Goal: Complete application form

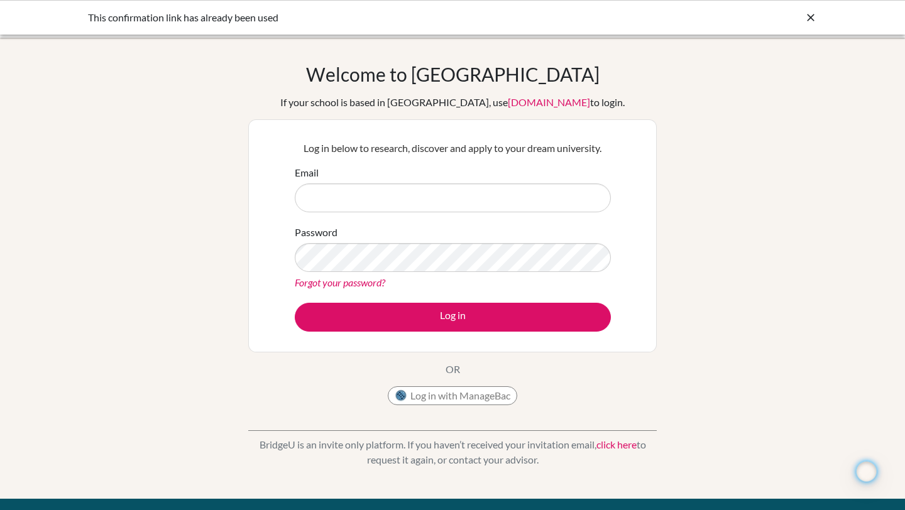
click at [403, 216] on form "Email Password Forgot your password? Log in" at bounding box center [453, 248] width 316 height 167
click at [403, 197] on input "Email" at bounding box center [453, 198] width 316 height 29
type input "[PERSON_NAME][EMAIL_ADDRESS][DOMAIN_NAME]"
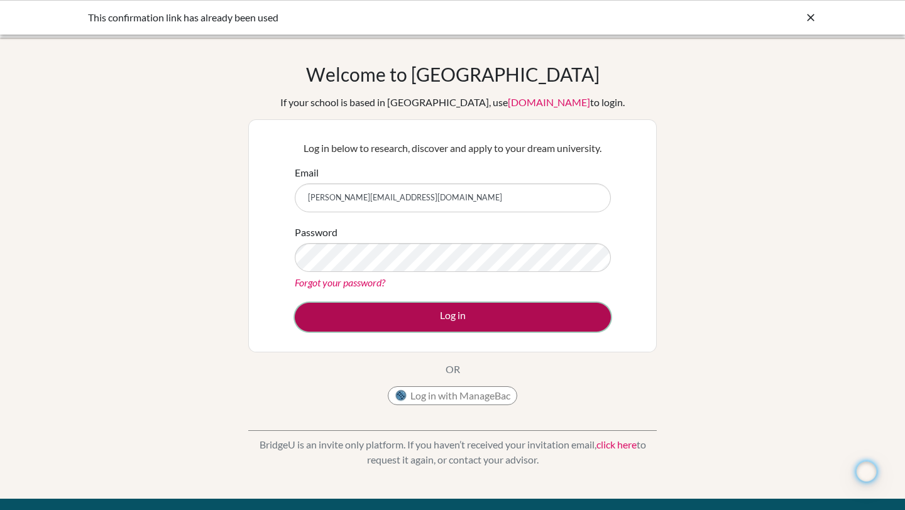
click at [366, 305] on button "Log in" at bounding box center [453, 317] width 316 height 29
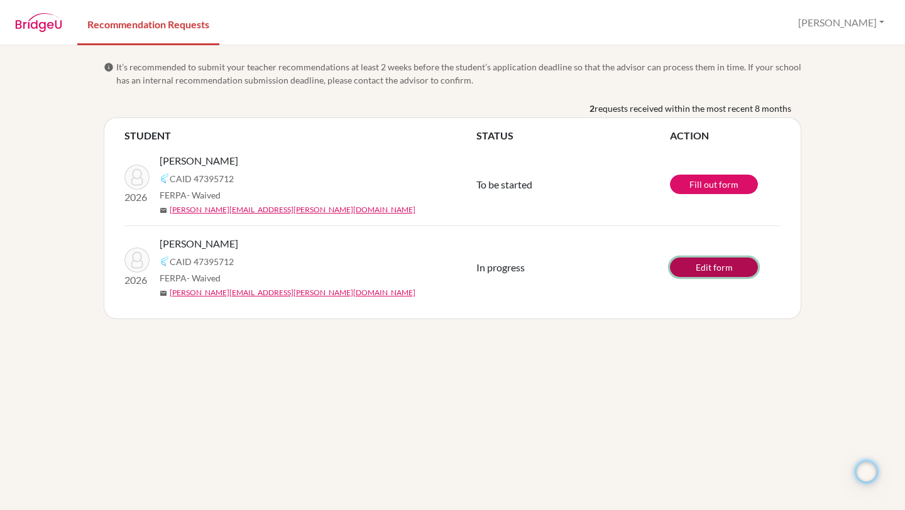
click at [723, 271] on link "Edit form" at bounding box center [714, 267] width 88 height 19
click at [727, 185] on link "Fill out form" at bounding box center [714, 184] width 88 height 19
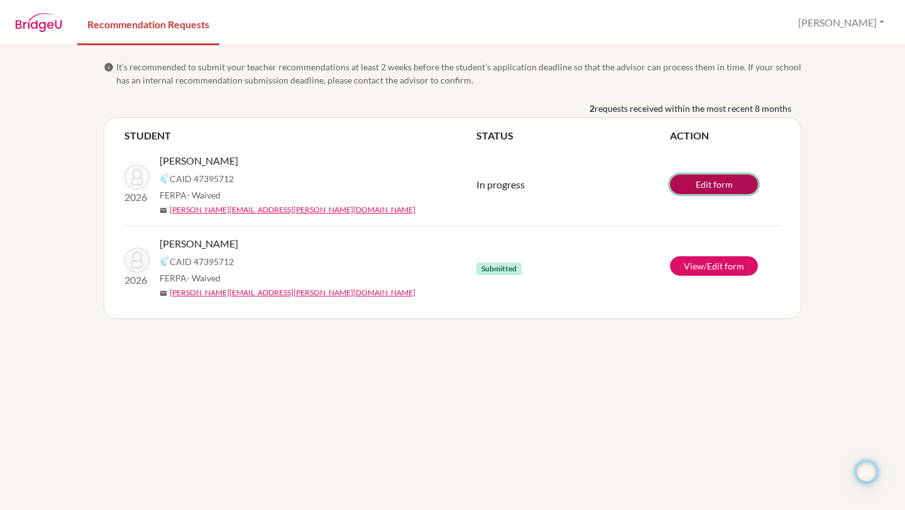
click at [716, 176] on link "Edit form" at bounding box center [714, 184] width 88 height 19
click at [874, 19] on button "[PERSON_NAME]" at bounding box center [841, 23] width 97 height 24
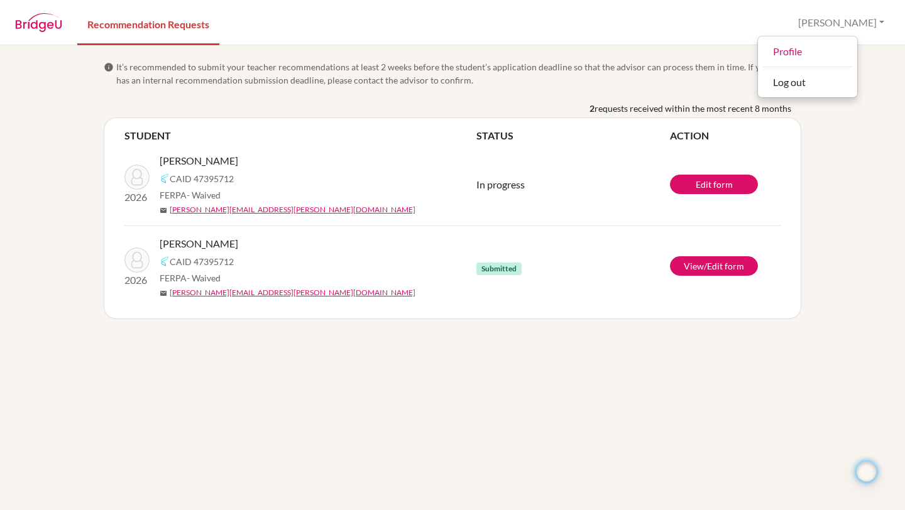
click at [681, 73] on span "It’s recommended to submit your teacher recommendations at least 2 weeks before…" at bounding box center [458, 73] width 685 height 26
click at [53, 30] on img at bounding box center [38, 22] width 47 height 19
click at [38, 16] on img at bounding box center [38, 22] width 47 height 19
